Goal: Task Accomplishment & Management: Complete application form

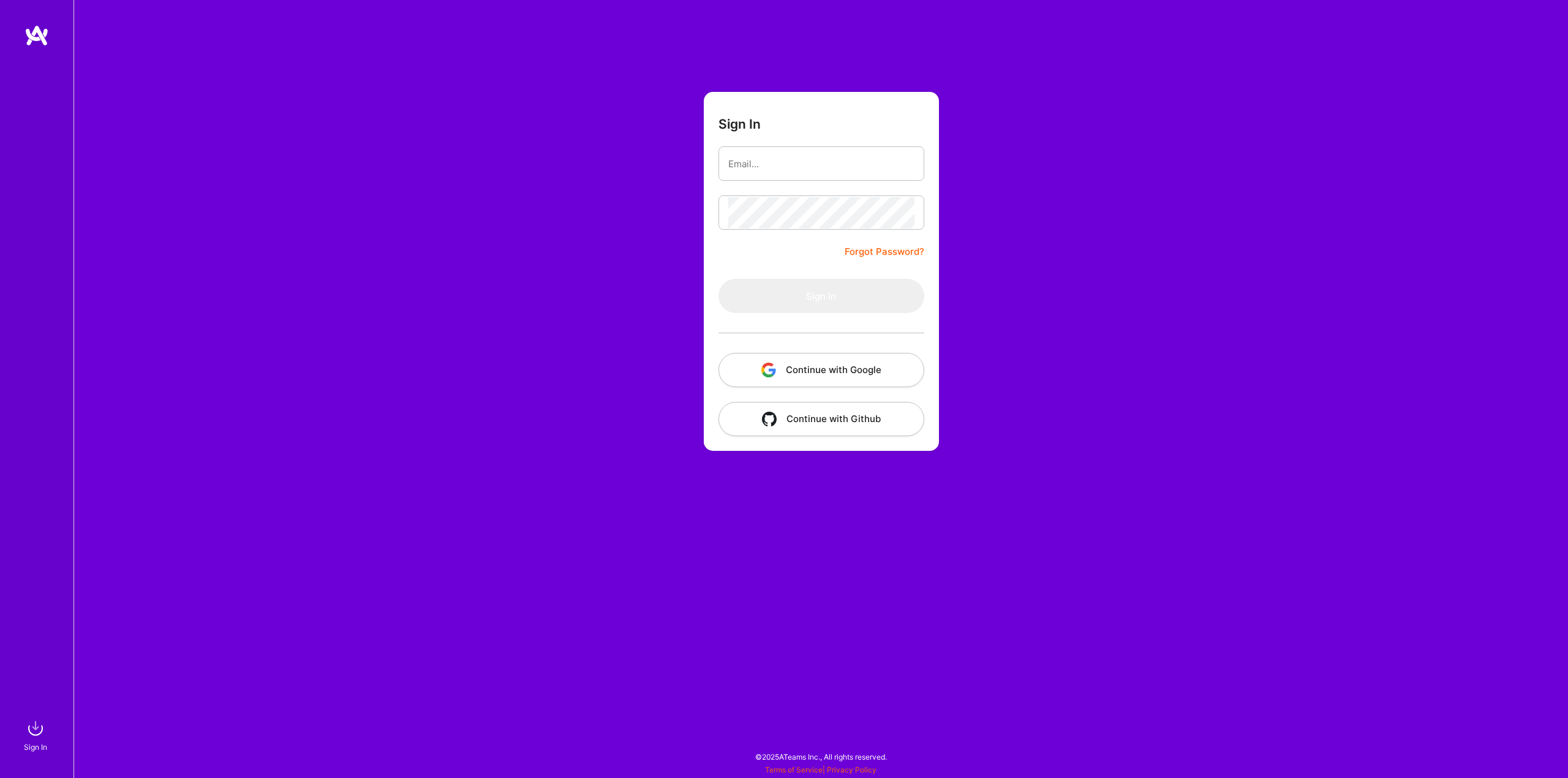
click at [803, 367] on button "Continue with Google" at bounding box center [821, 370] width 206 height 34
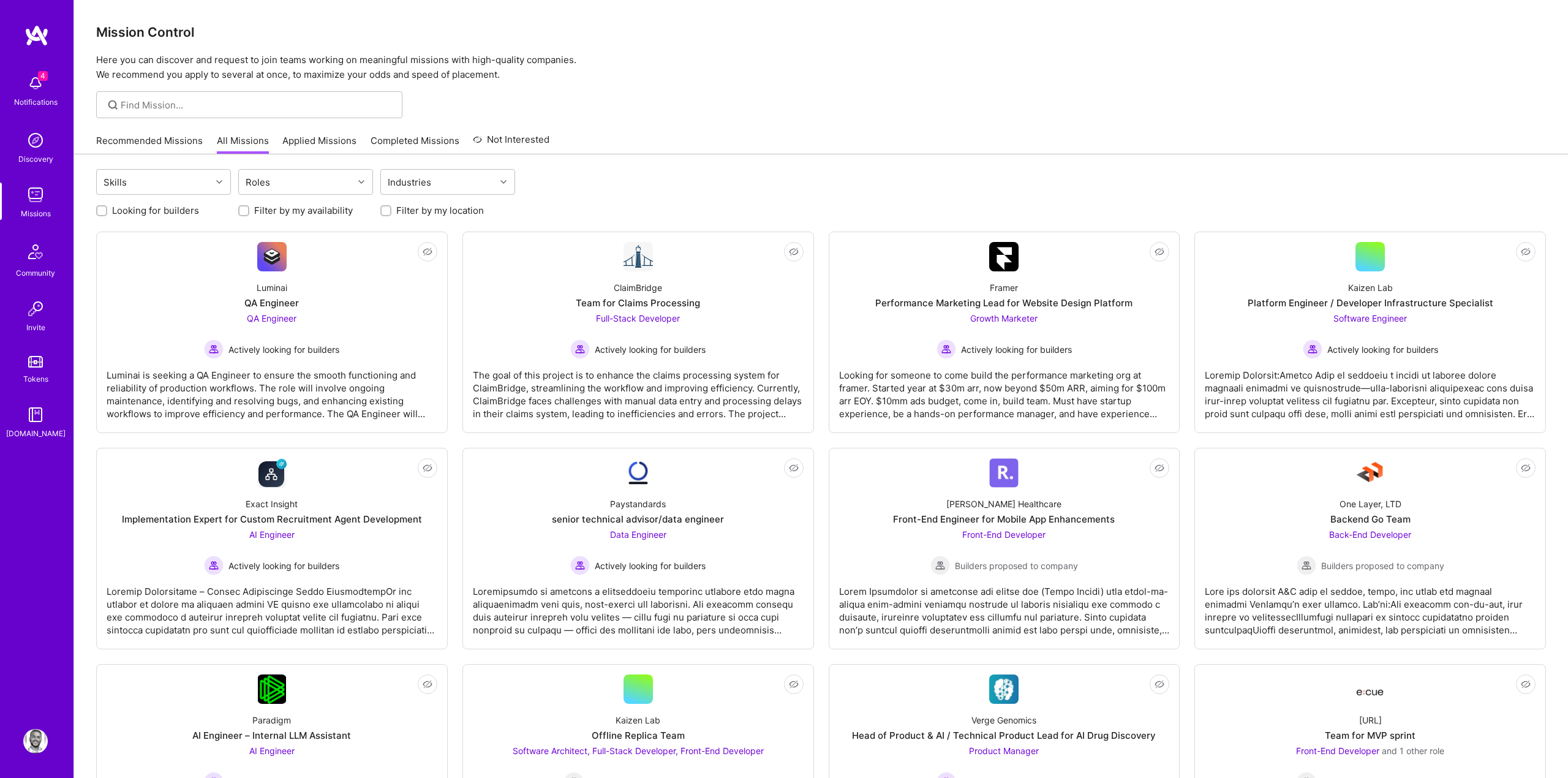
click at [24, 97] on div "Notifications" at bounding box center [36, 102] width 43 height 13
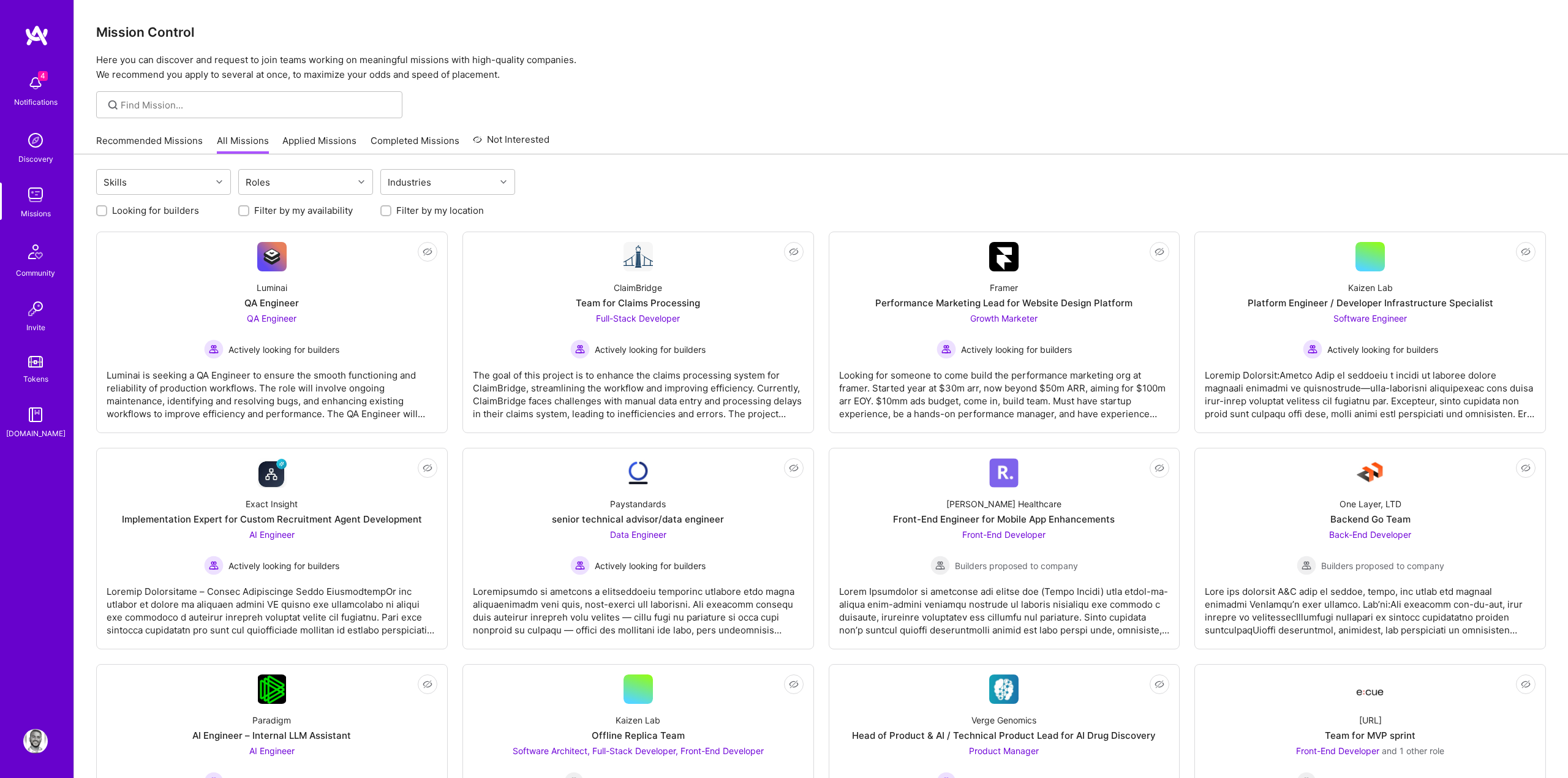
click at [54, 70] on div "4 Notifications" at bounding box center [35, 90] width 76 height 43
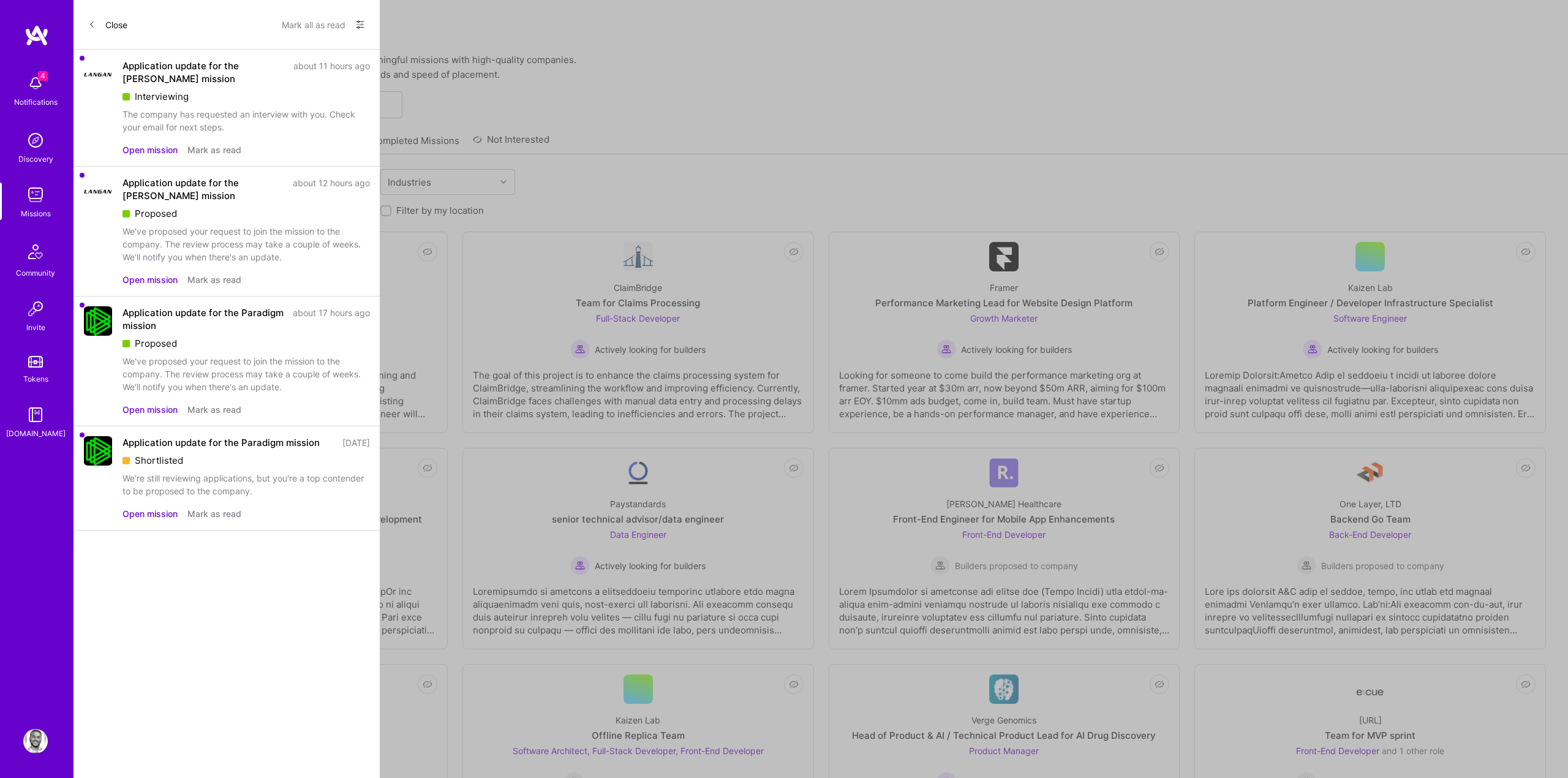
click at [97, 27] on button "Close" at bounding box center [107, 24] width 39 height 19
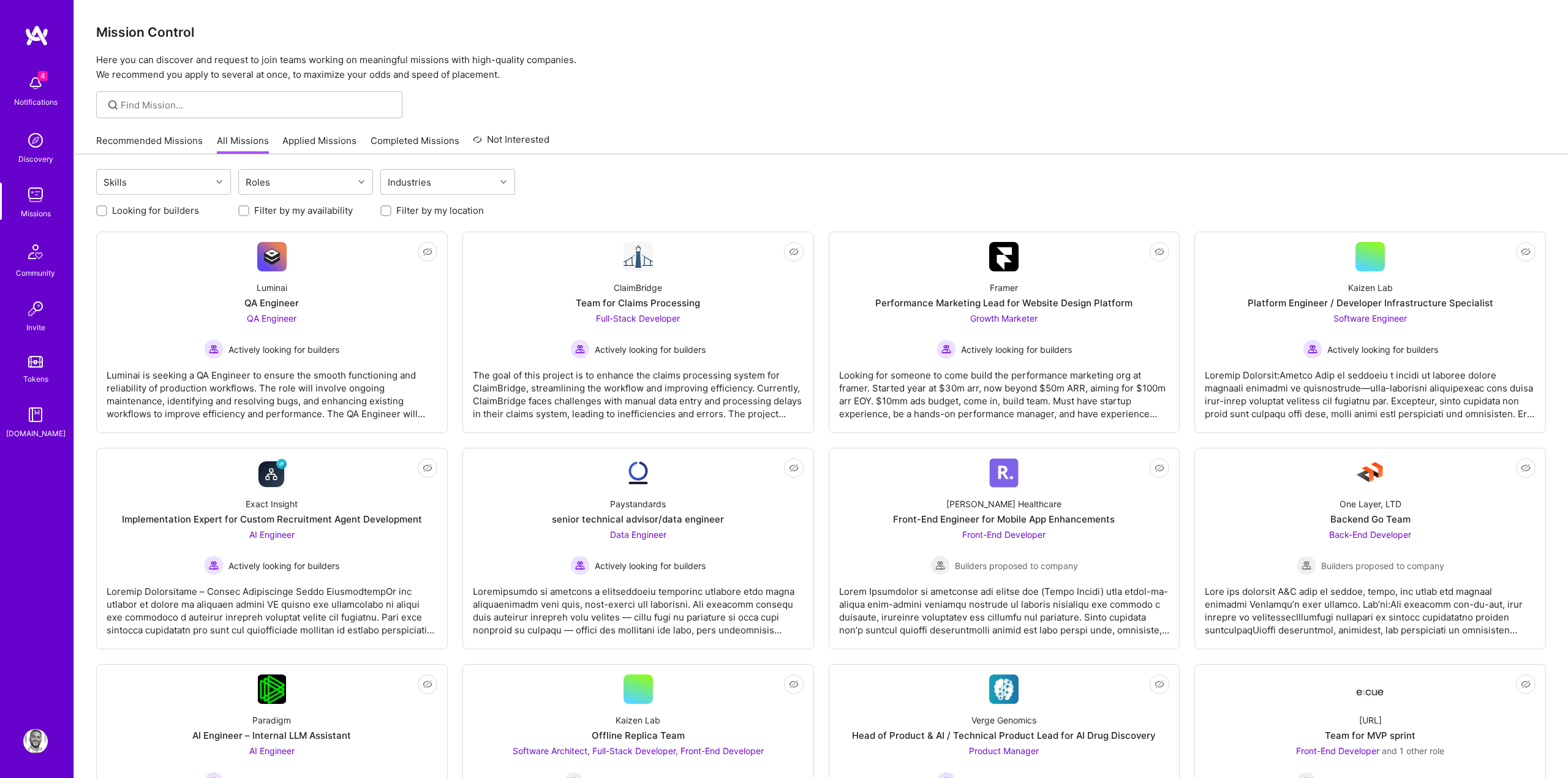
click at [106, 133] on div "Recommended Missions All Missions Applied Missions Completed Missions Not Inter…" at bounding box center [322, 140] width 453 height 26
click at [42, 180] on div "4 Notifications Discovery Missions Community Invite Tokens [DOMAIN_NAME]" at bounding box center [37, 254] width 74 height 371
click at [32, 197] on img at bounding box center [35, 195] width 25 height 25
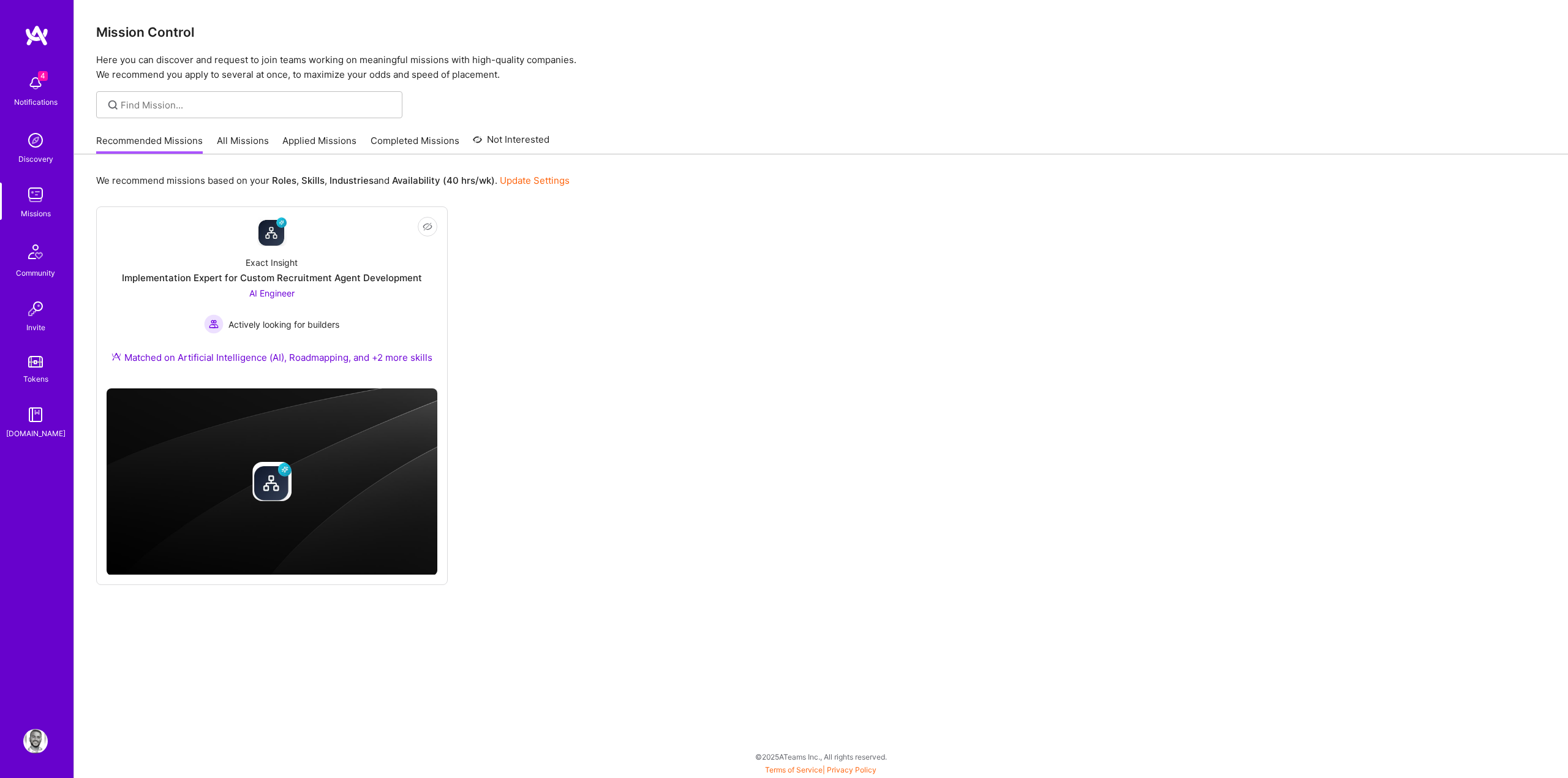
click at [245, 140] on link "All Missions" at bounding box center [242, 144] width 52 height 20
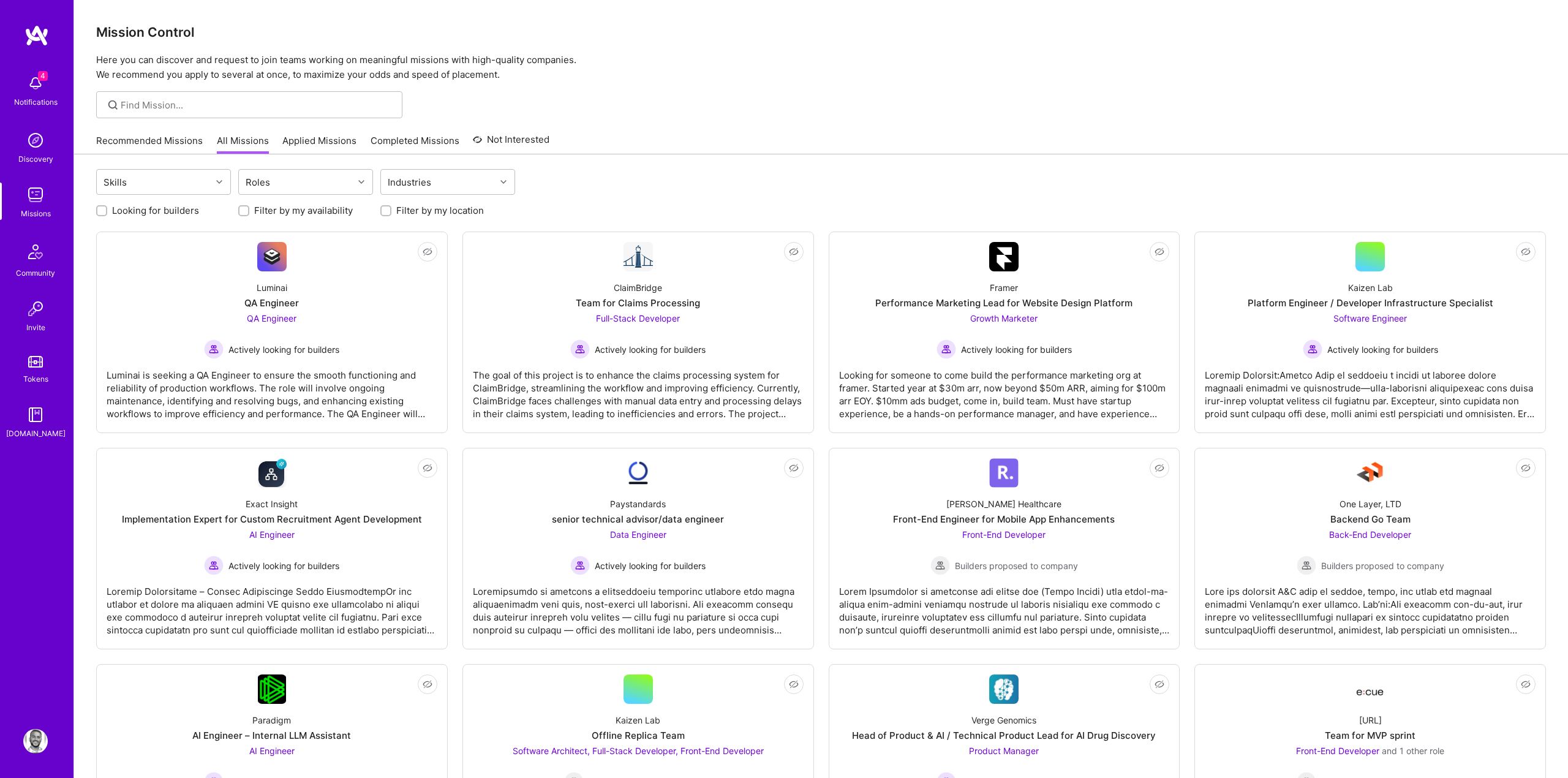
click at [306, 139] on link "Applied Missions" at bounding box center [319, 144] width 74 height 20
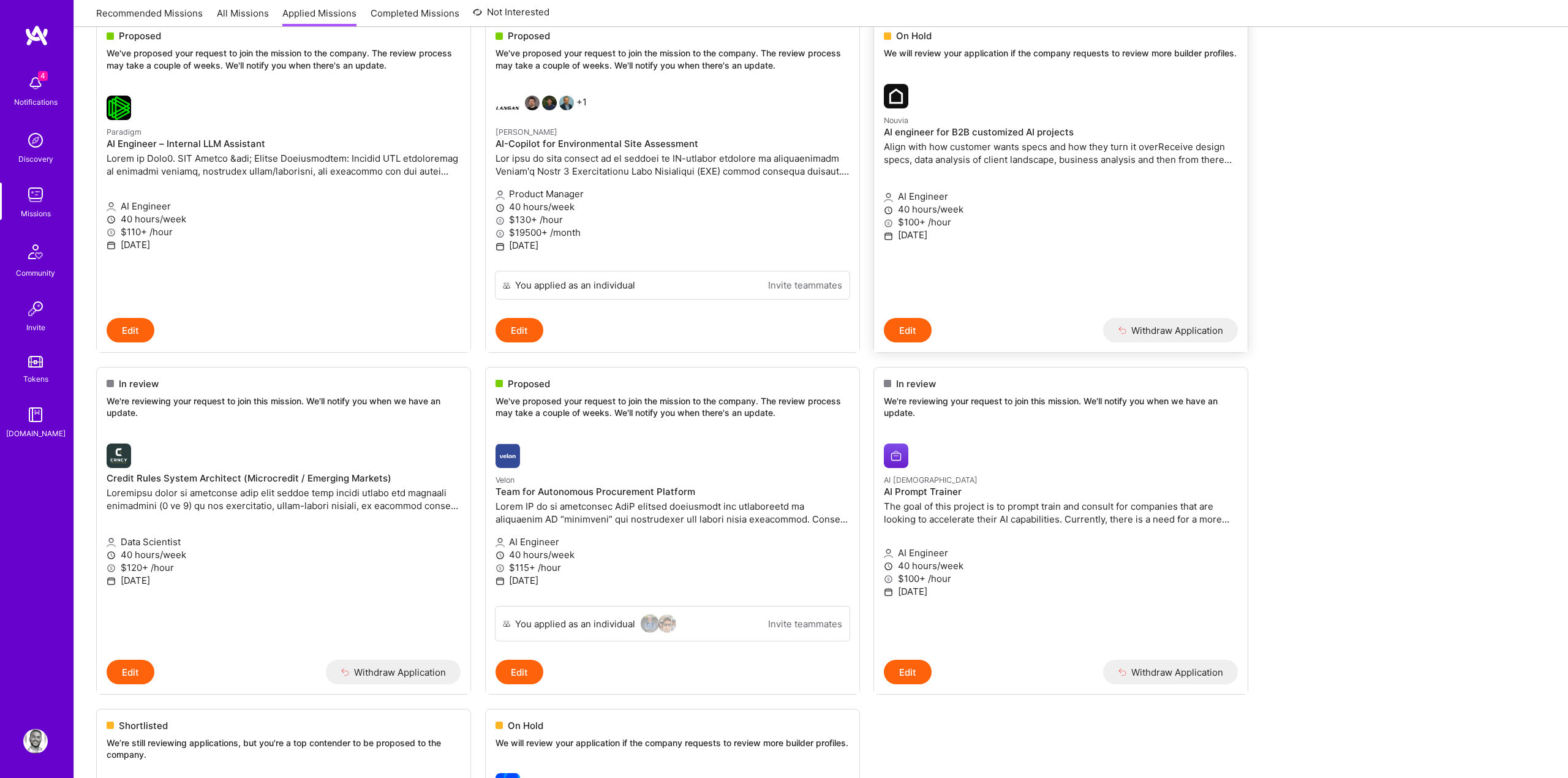
scroll to position [209, 0]
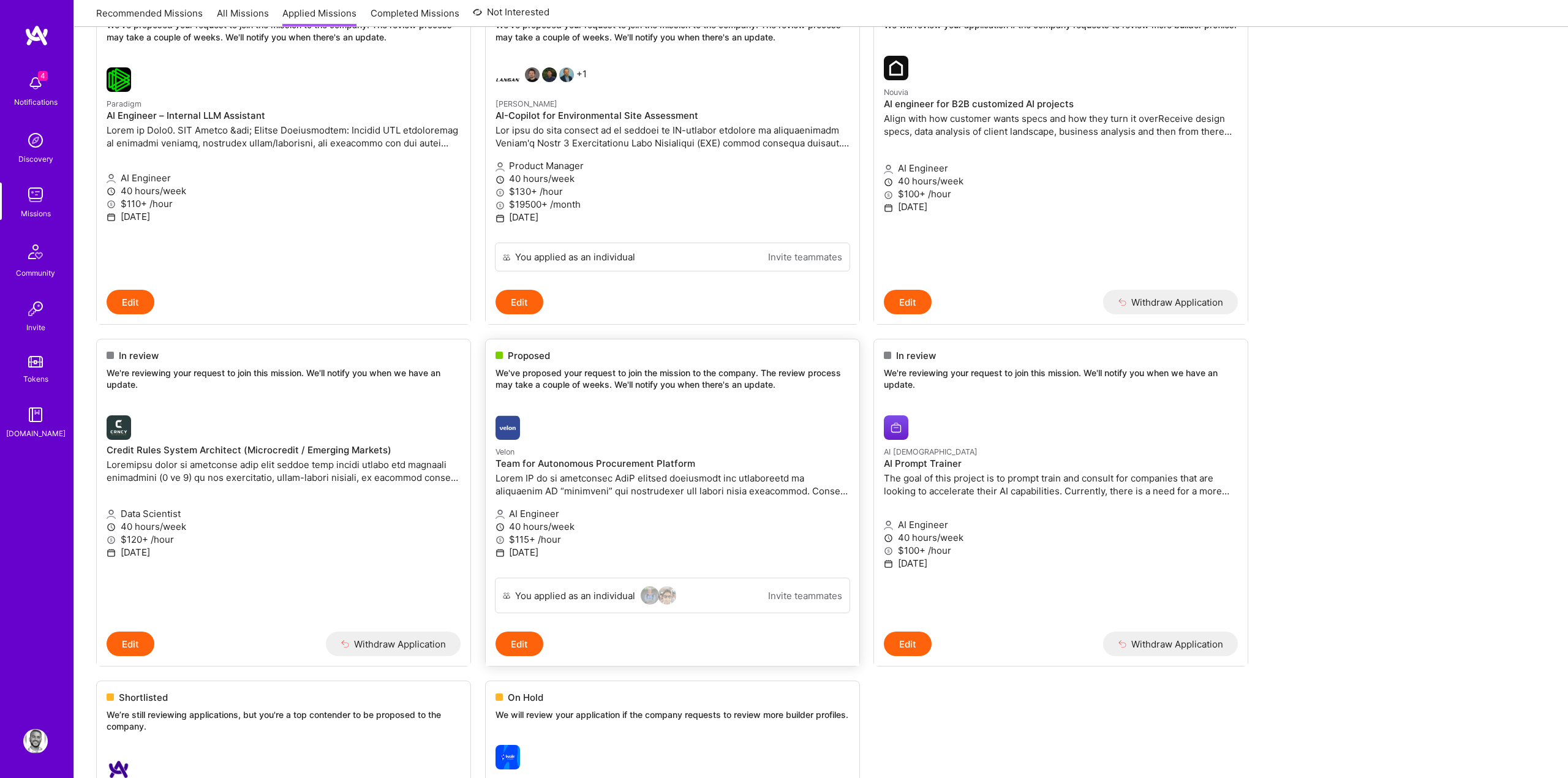
click at [652, 368] on p "We've proposed your request to join the mission to the company. The review proc…" at bounding box center [673, 379] width 354 height 24
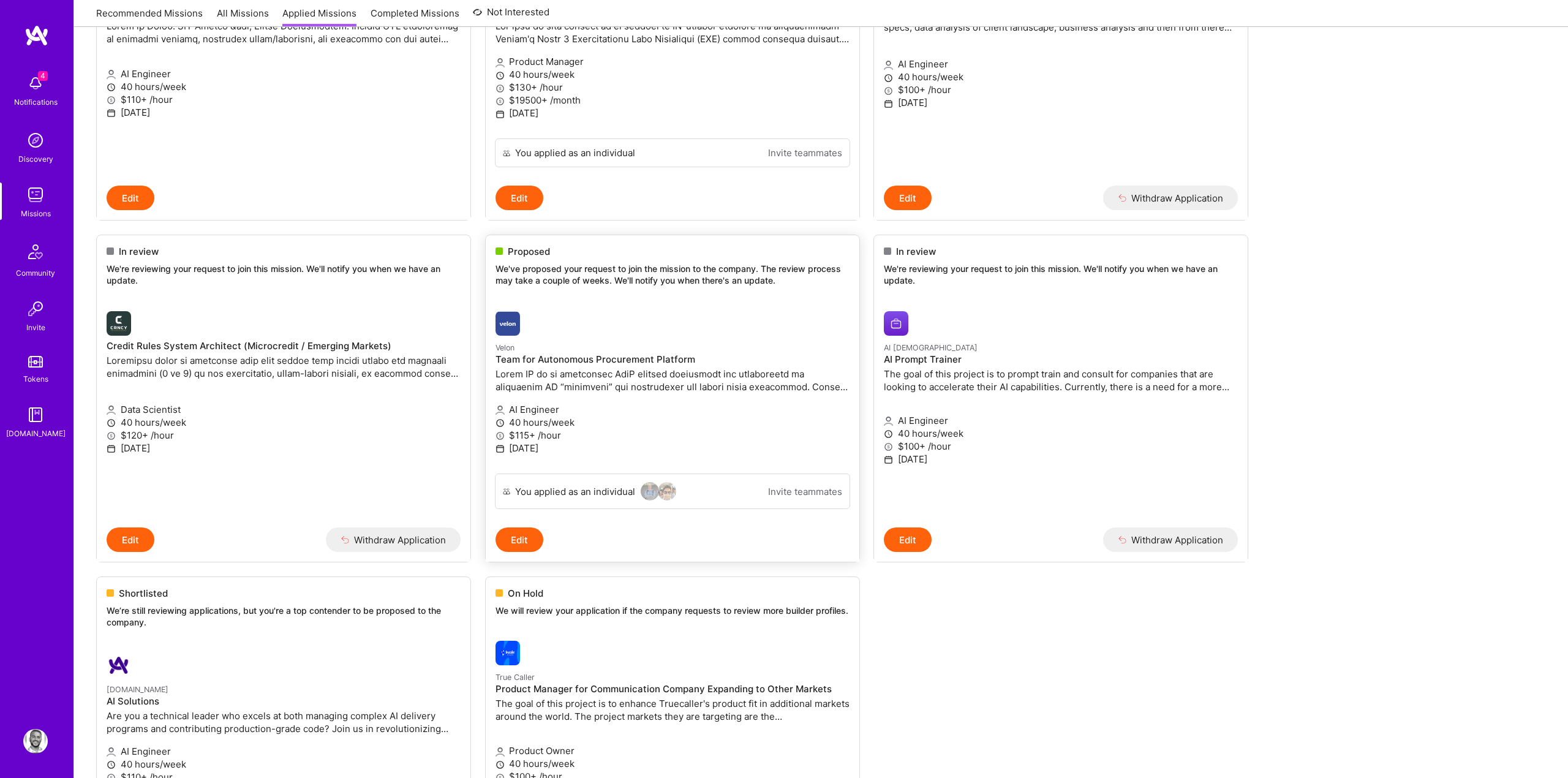
scroll to position [326, 0]
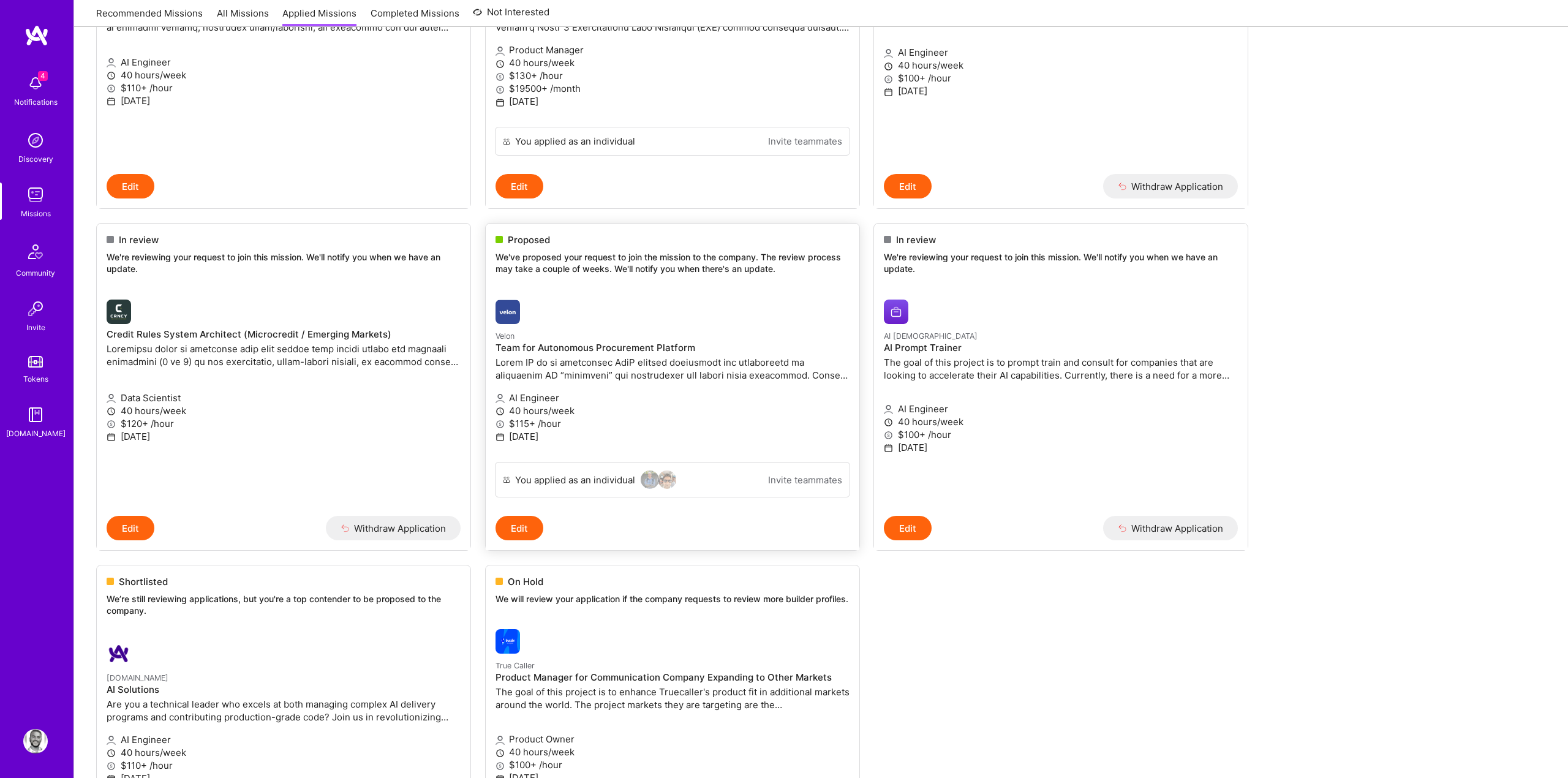
click at [527, 534] on button "Edit" at bounding box center [519, 528] width 48 height 25
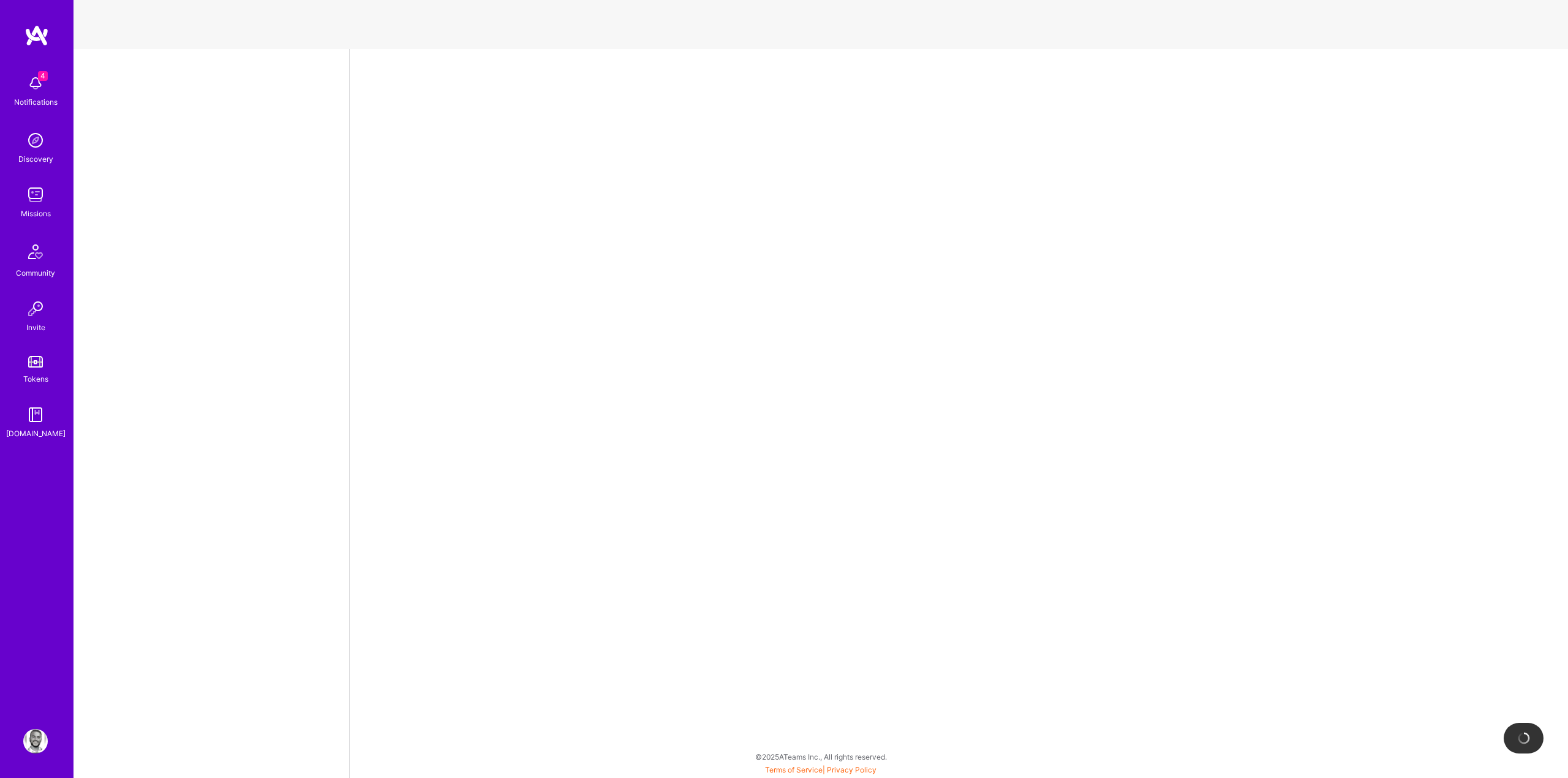
select select "US"
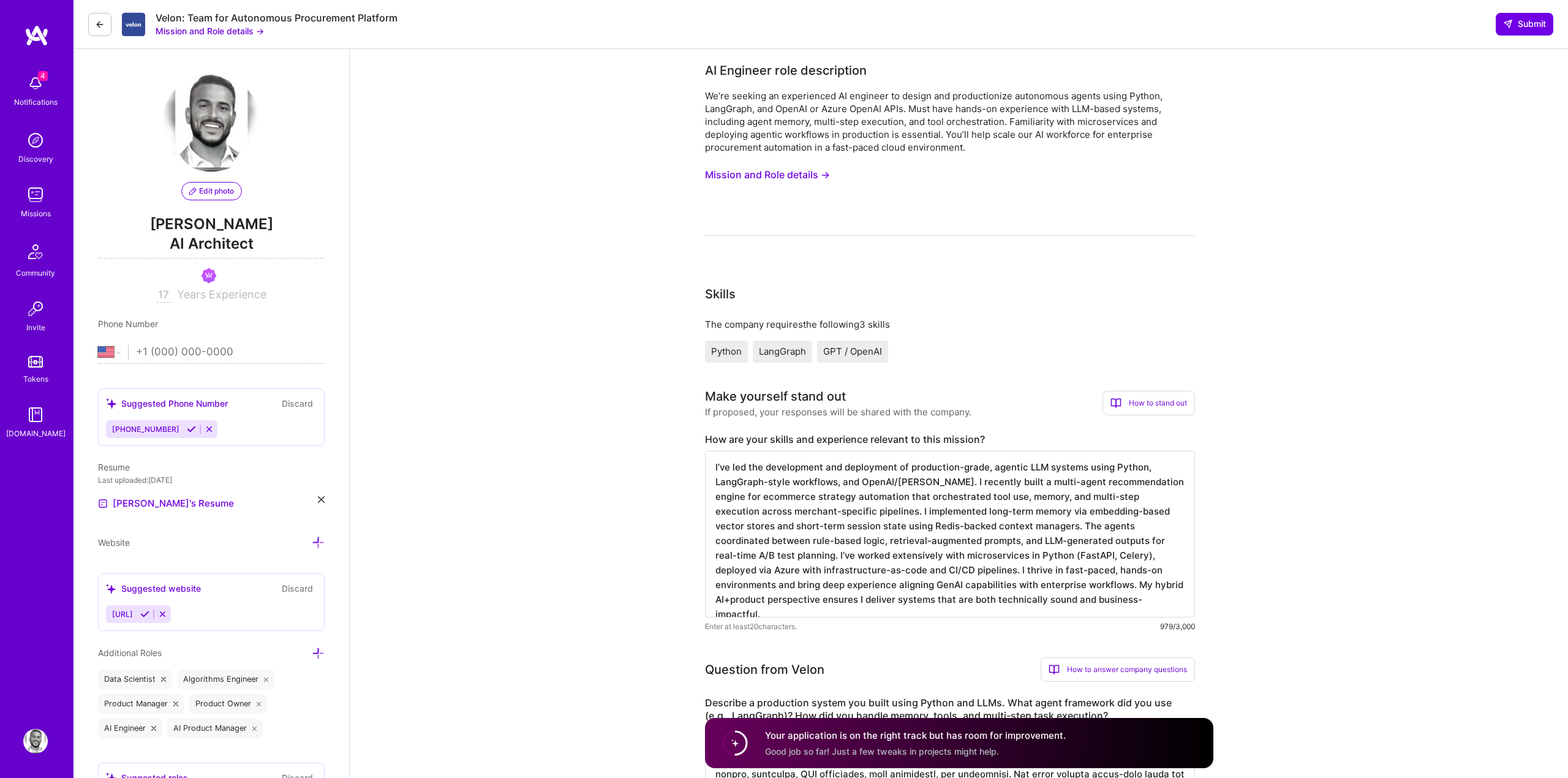
click at [766, 179] on button "Mission and Role details →" at bounding box center [767, 175] width 125 height 22
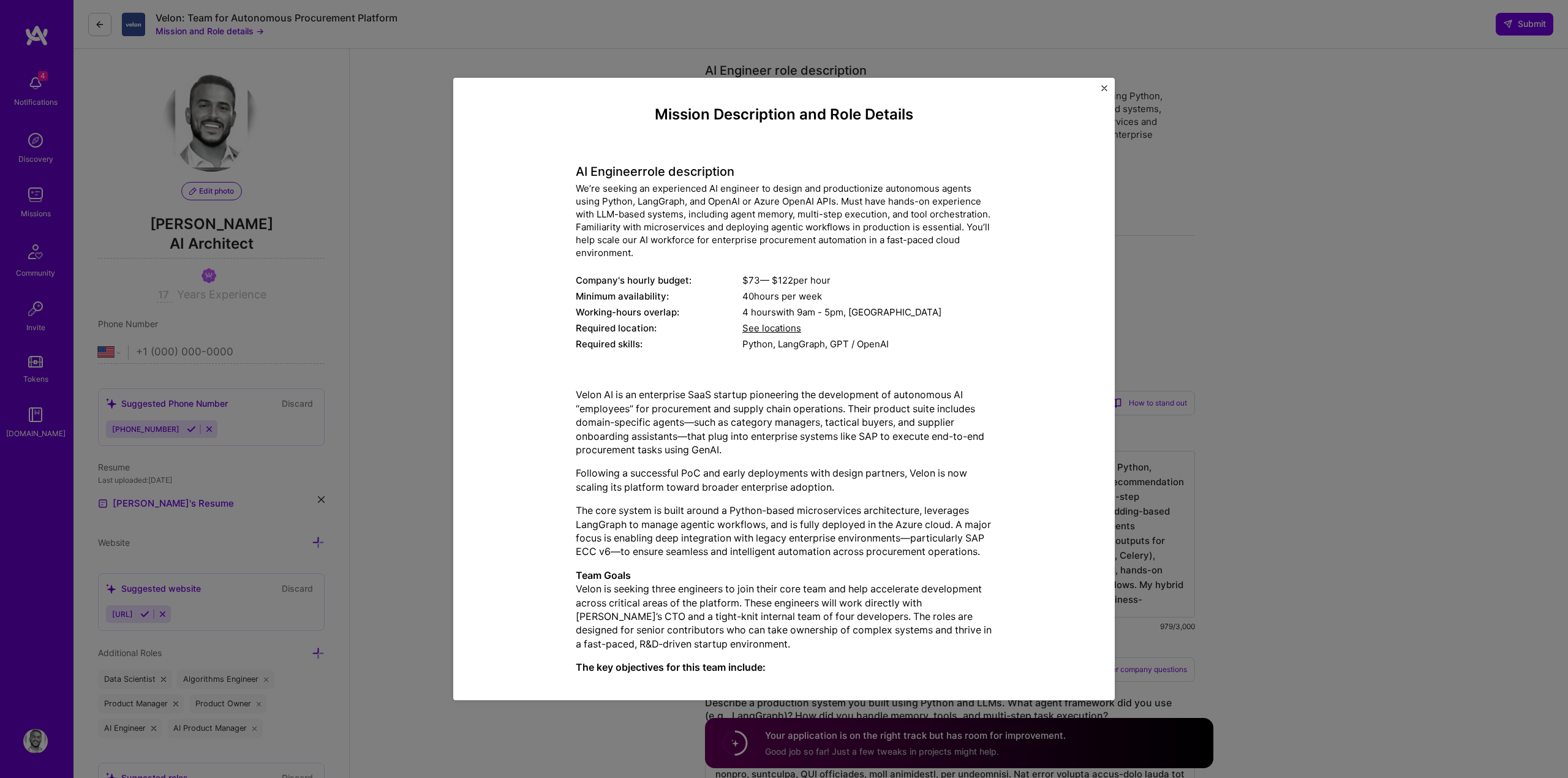
click at [701, 274] on div "Company's hourly budget:" at bounding box center [659, 280] width 167 height 13
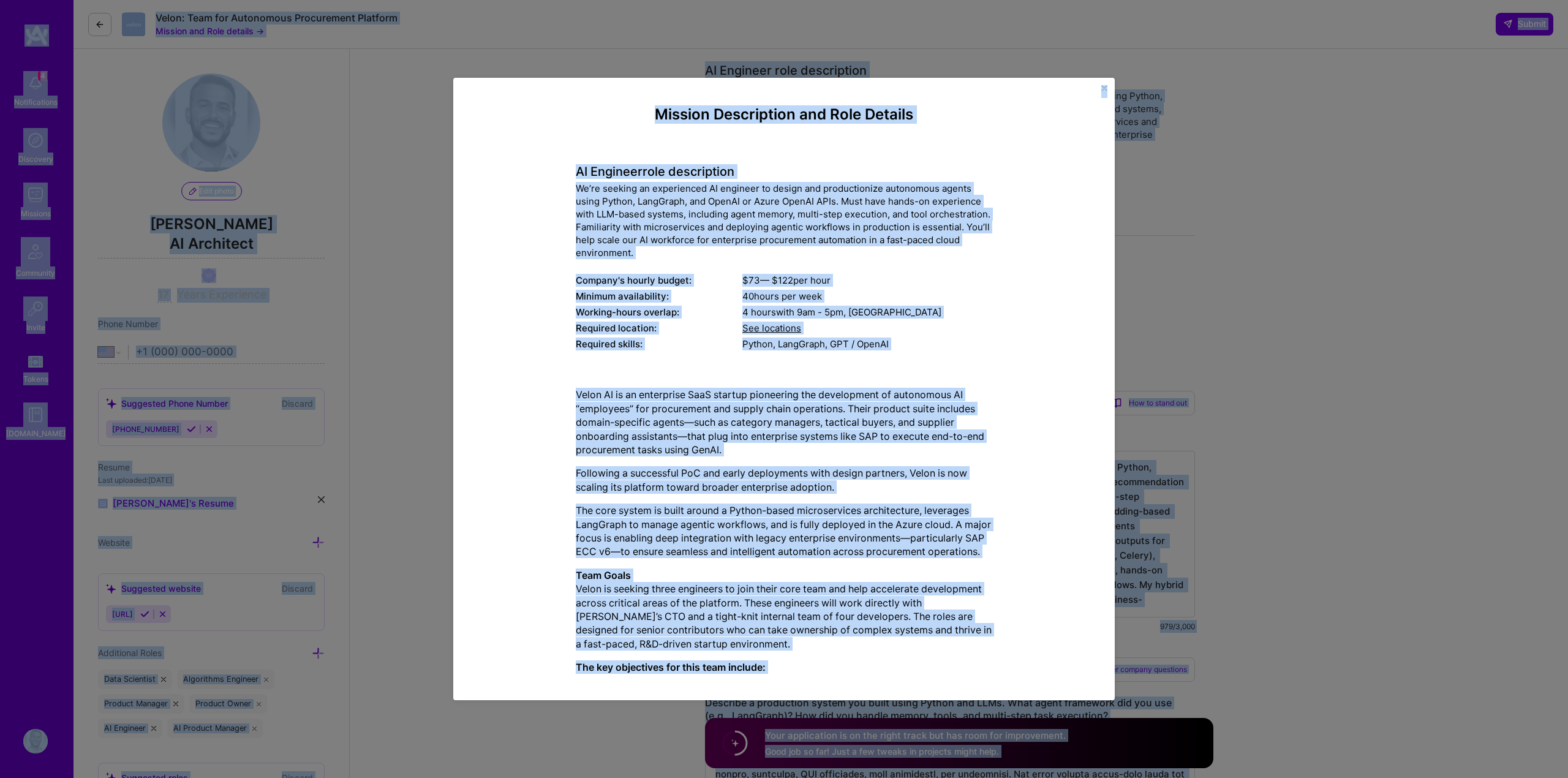
click at [701, 274] on div "Company's hourly budget:" at bounding box center [659, 280] width 167 height 13
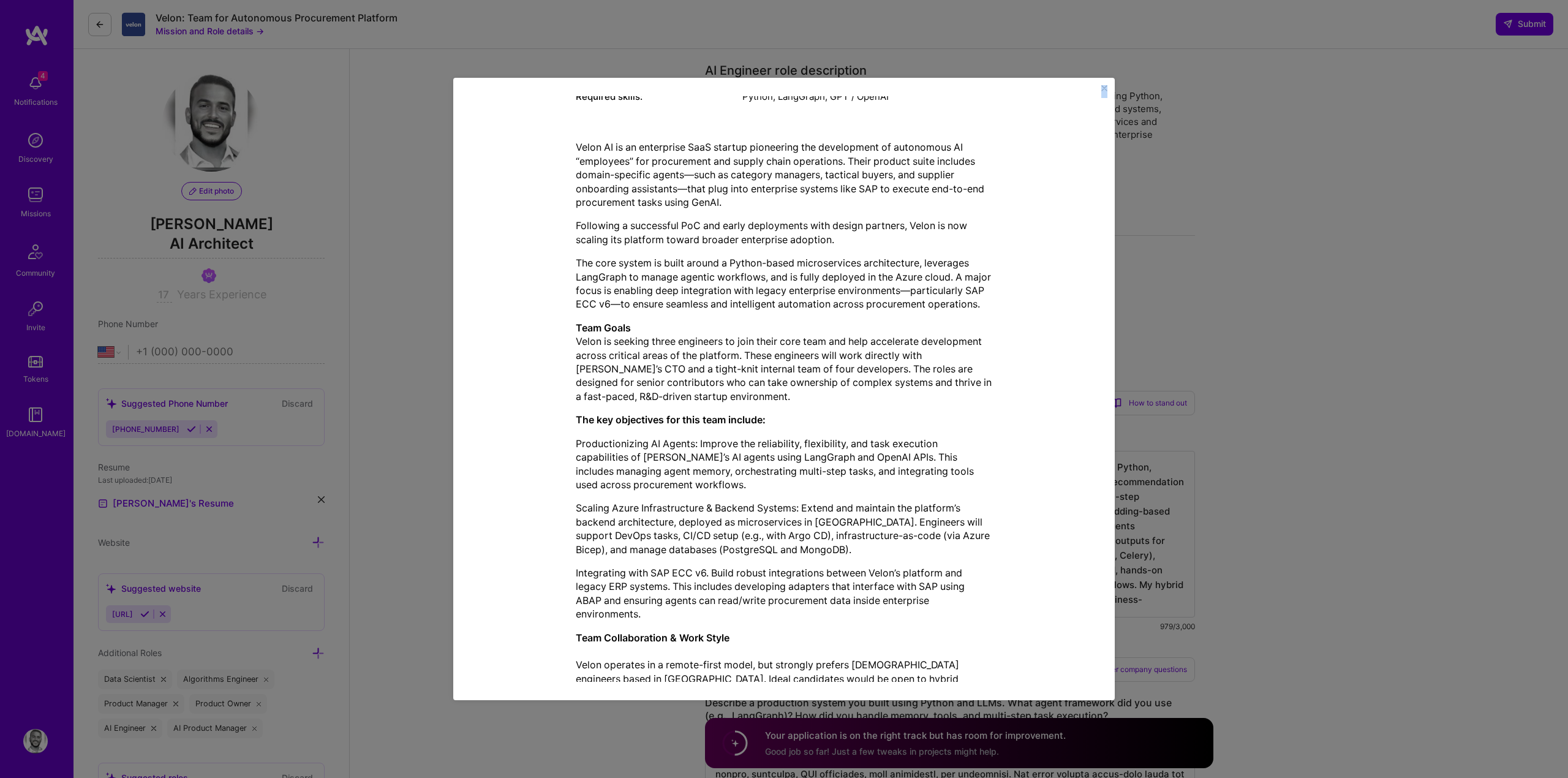
scroll to position [312, 0]
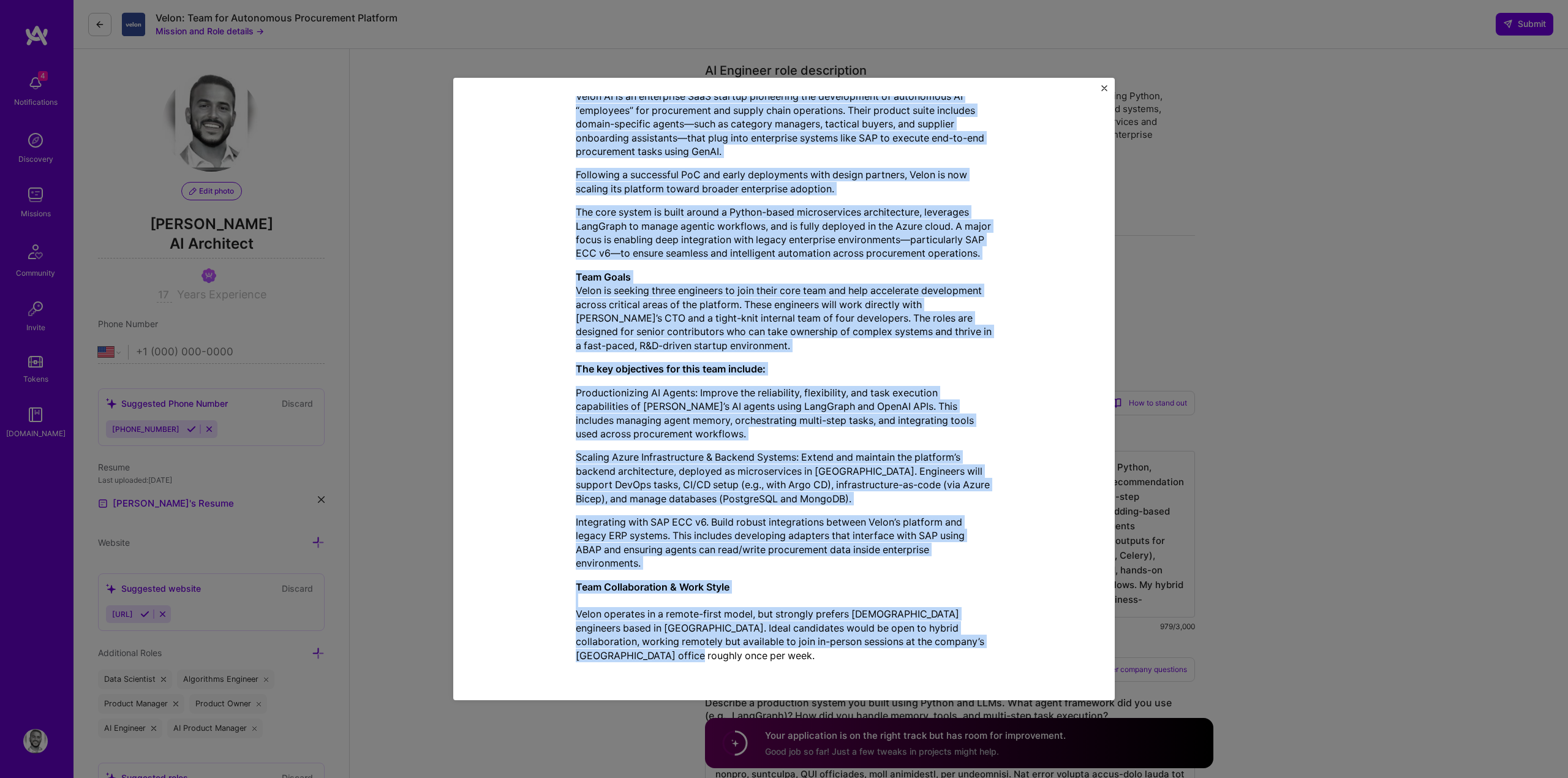
drag, startPoint x: 655, startPoint y: 116, endPoint x: 883, endPoint y: 658, distance: 588.0
click at [883, 658] on div "Mission Description and Role Details AI Engineer role description We’re seeking…" at bounding box center [783, 240] width 416 height 865
copy div "Loremip Dolorsitame con Adip Elitsed DO Eiusmodt inci utlaboreetd Ma’al enimadm…"
